Goal: Task Accomplishment & Management: Complete application form

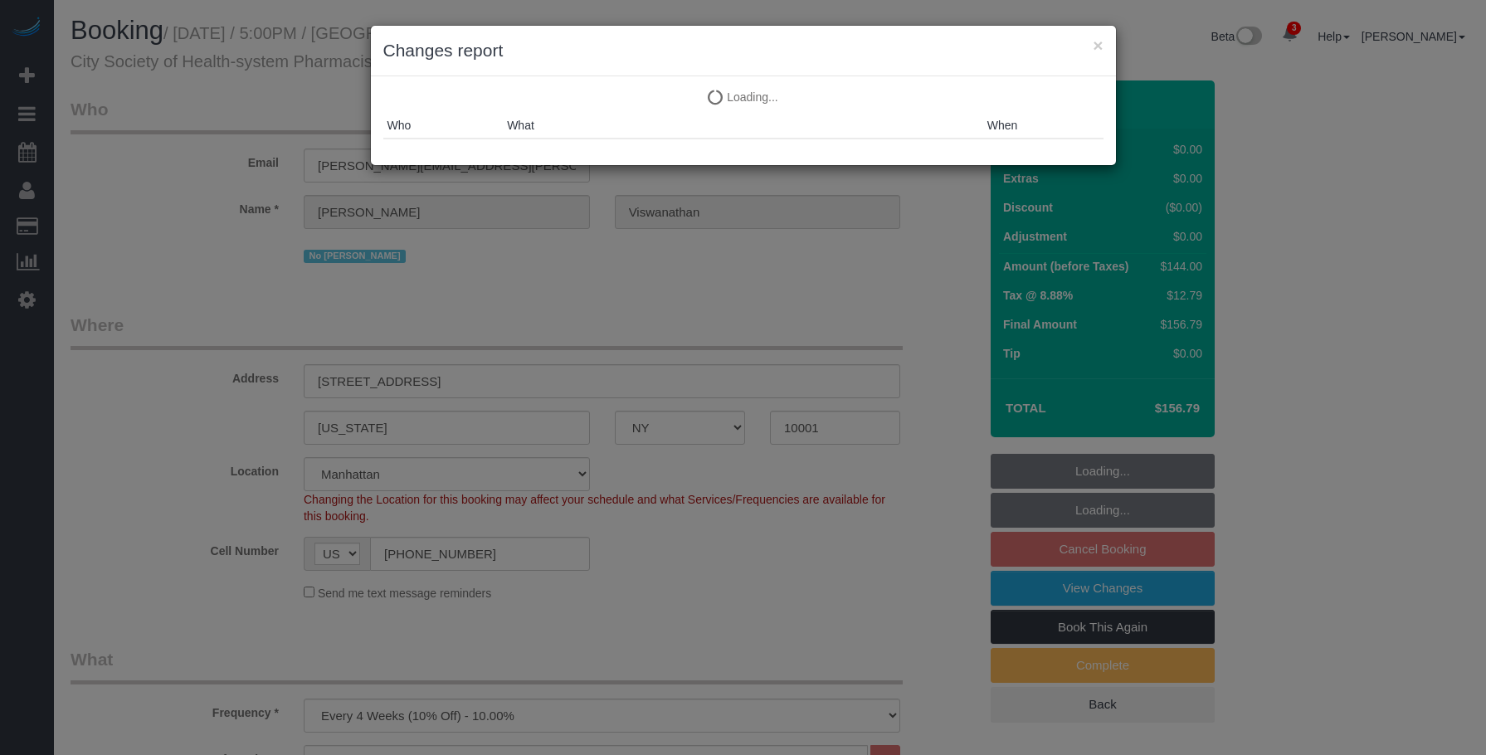
select select "NY"
select select "1"
select select "spot10"
select select "number:89"
select select "number:90"
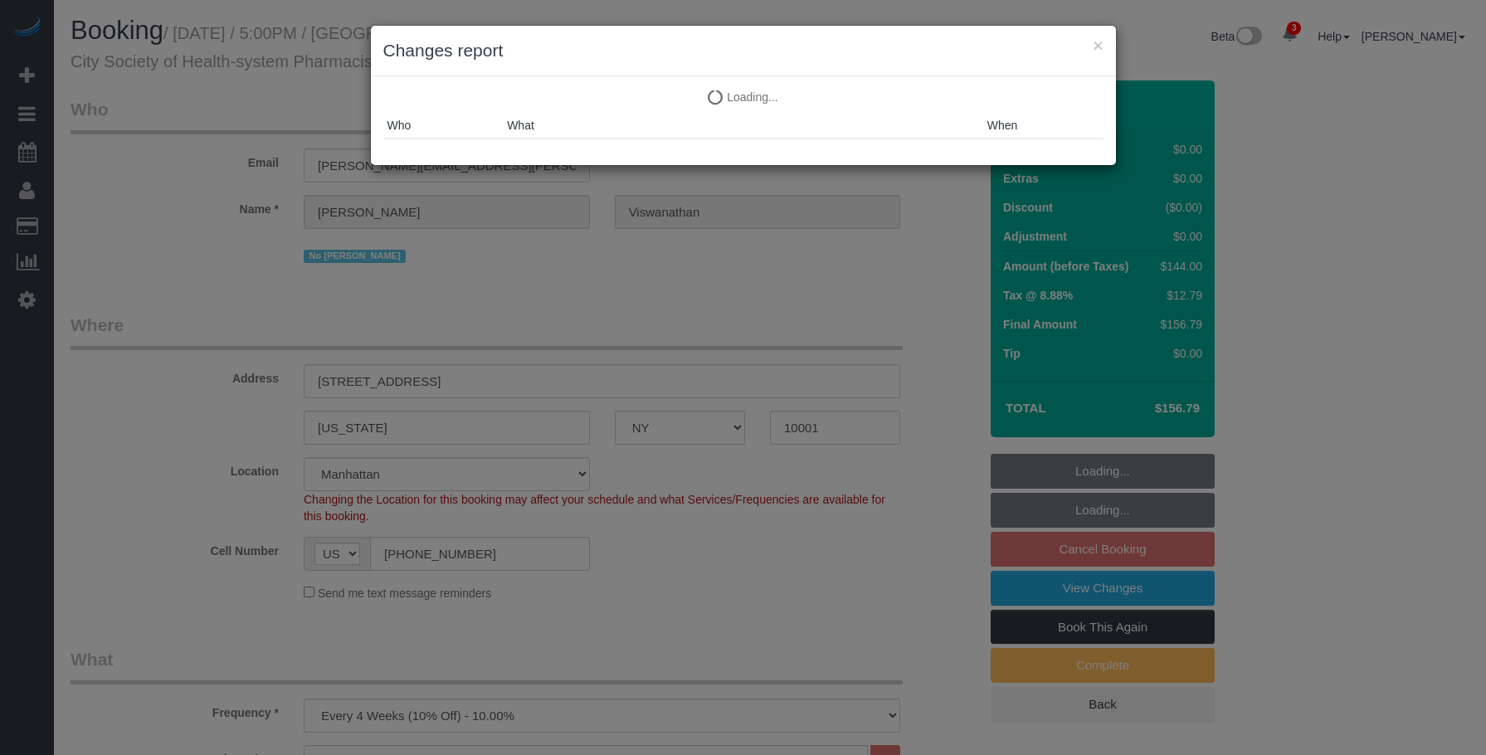
select select "number:15"
select select "number:5"
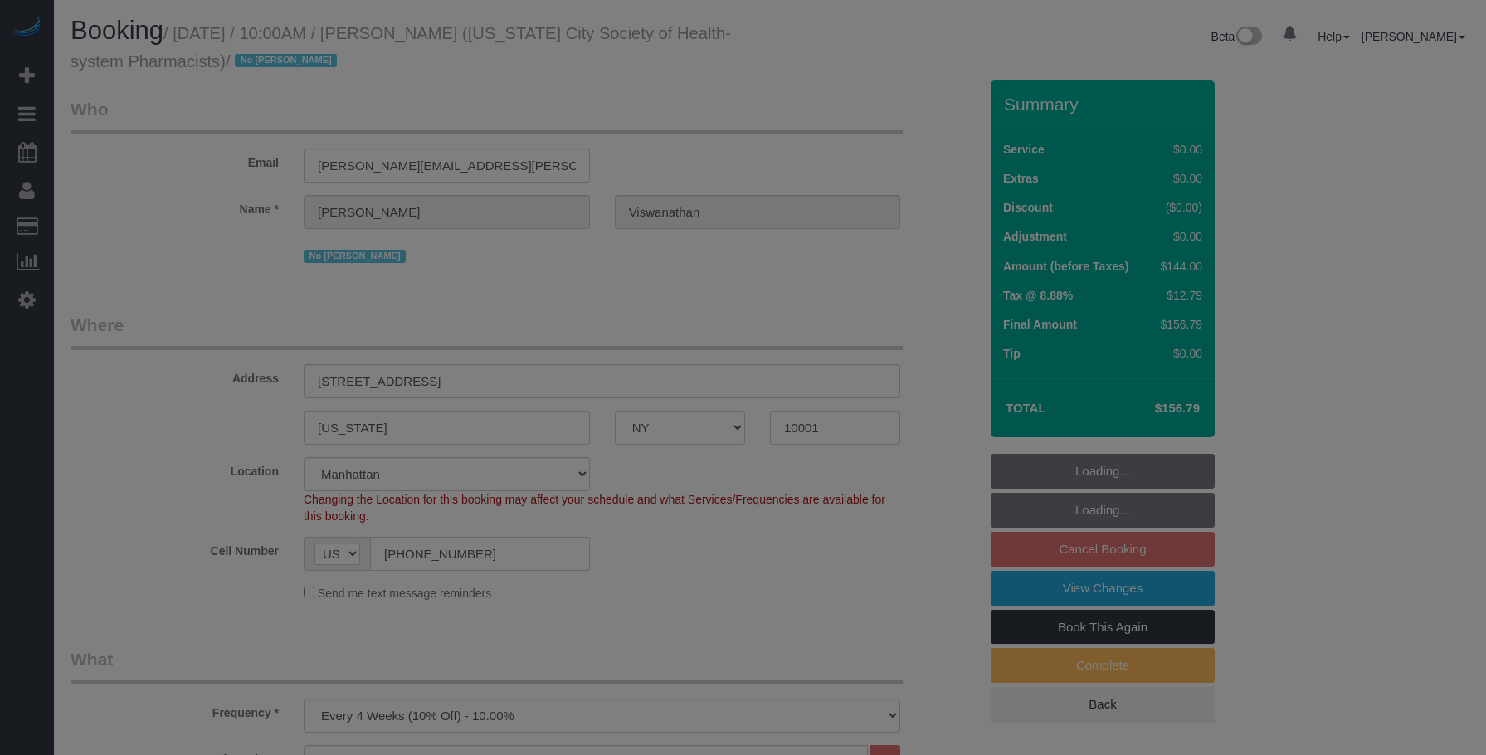
select select "NY"
select select "1"
select select "spot3"
select select "number:89"
select select "number:90"
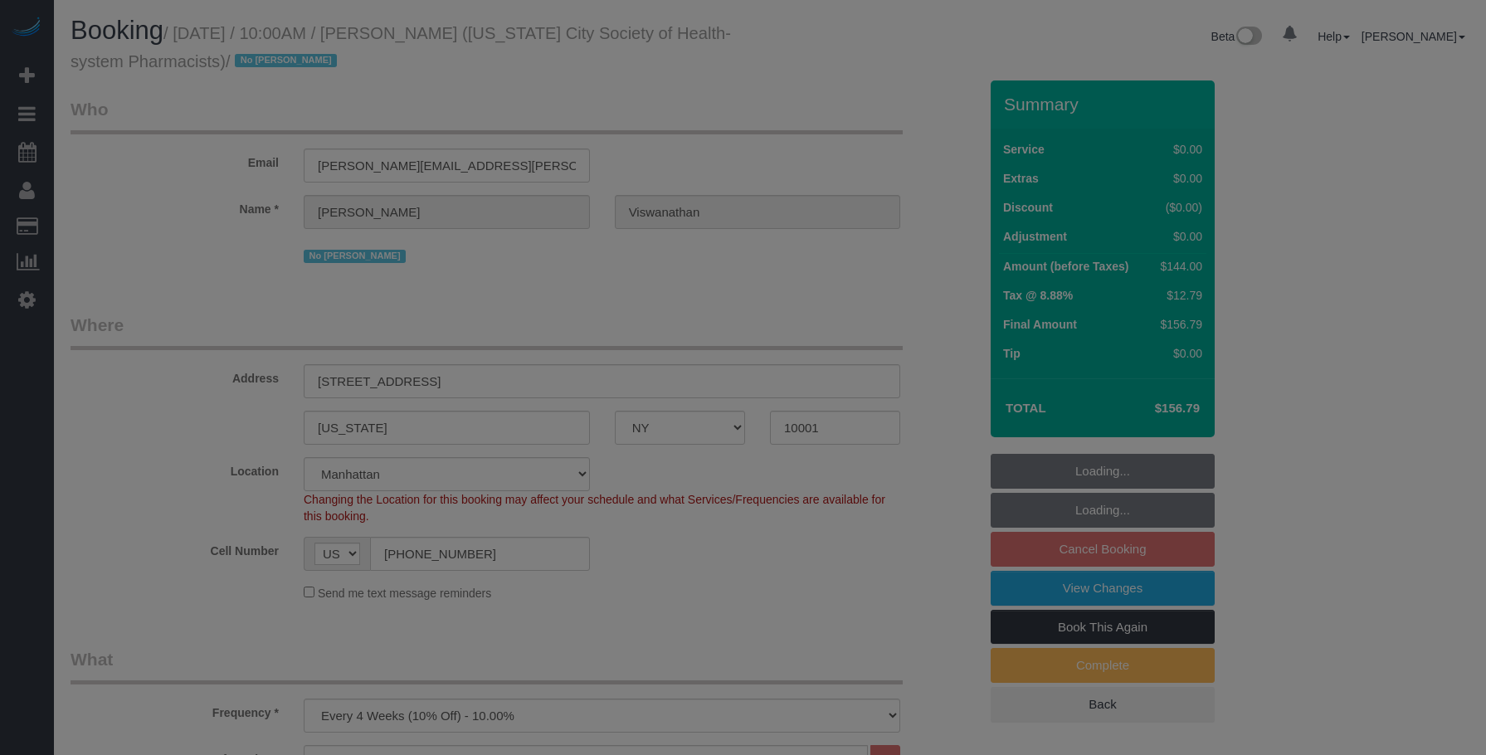
select select "number:15"
select select "number:5"
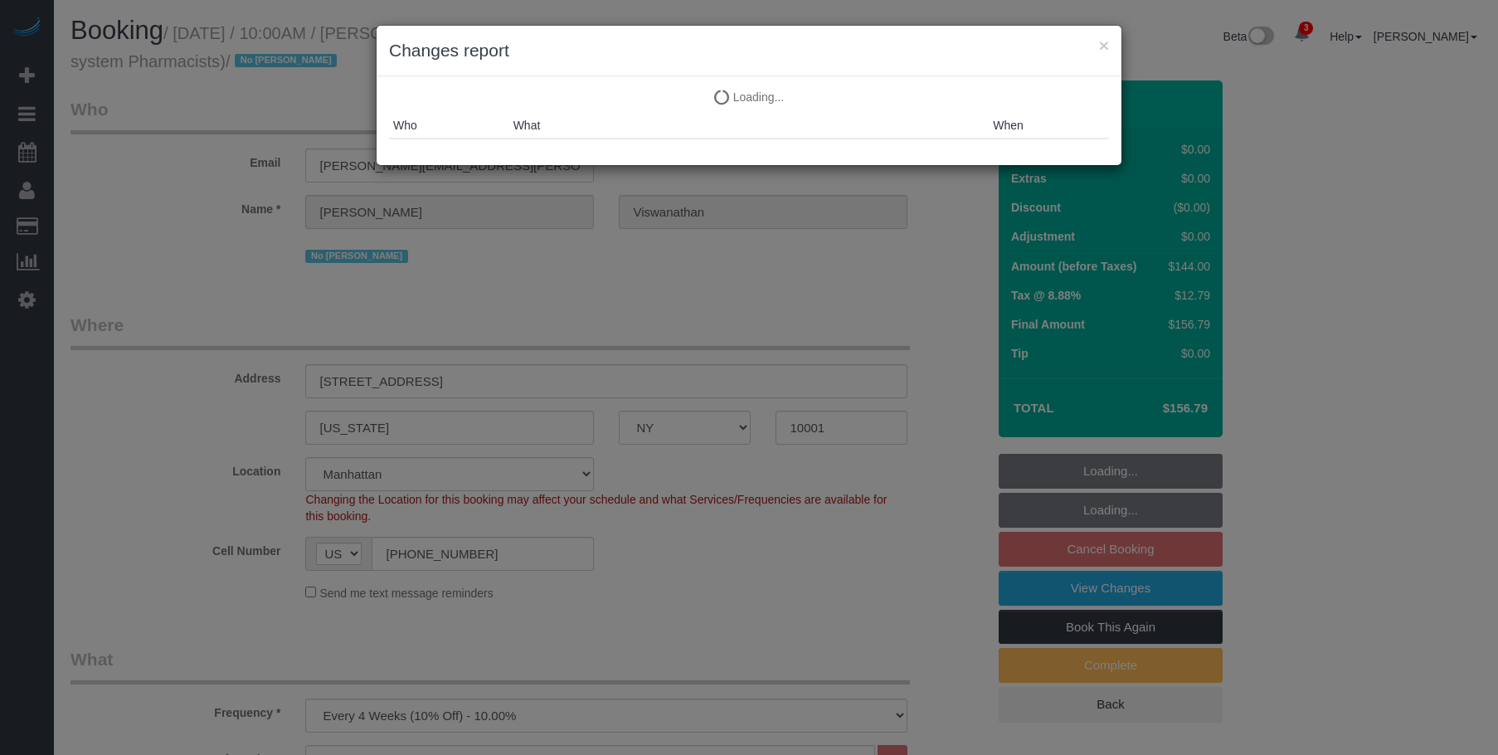
select select "object:1336"
select select "1"
